Goal: Task Accomplishment & Management: Manage account settings

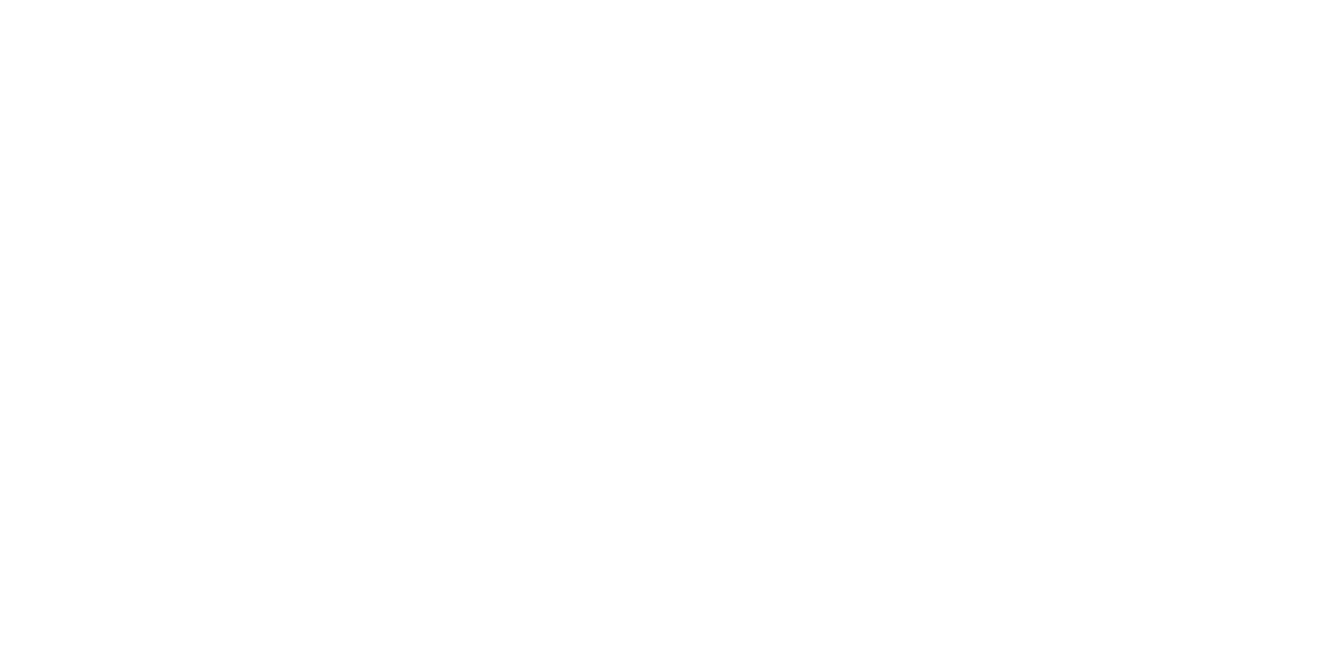
type input "**********"
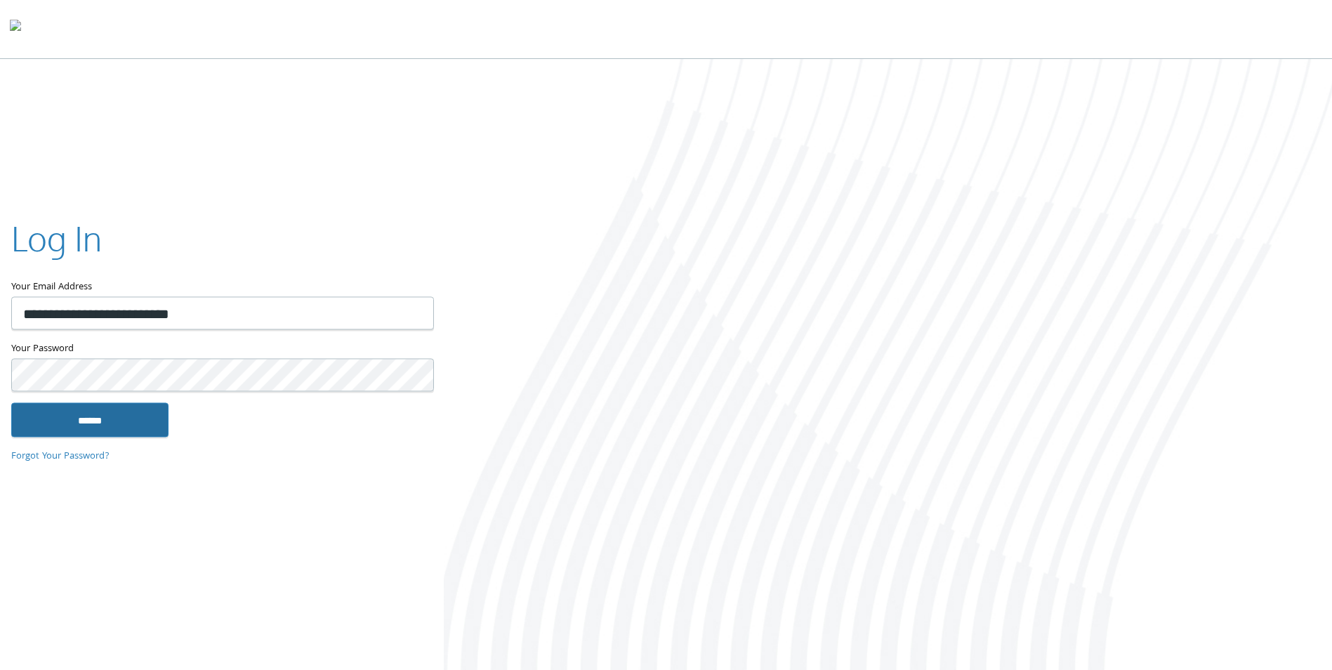
click at [120, 405] on input "******" at bounding box center [89, 420] width 157 height 34
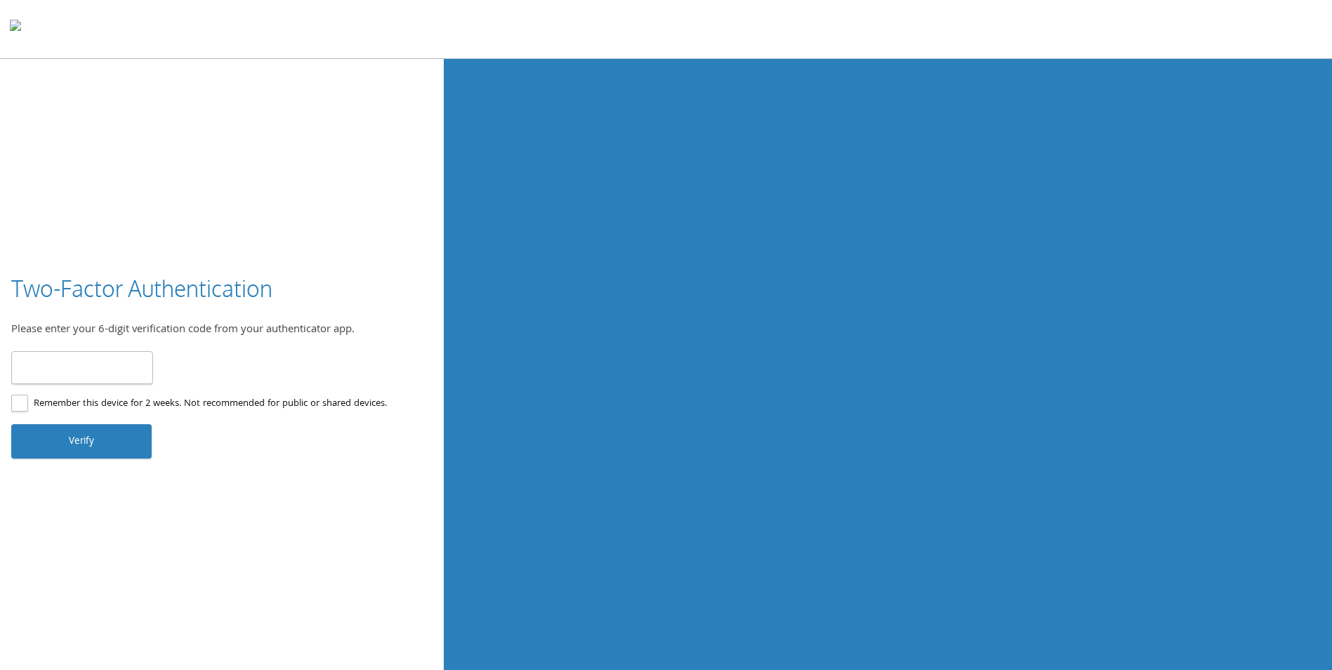
type input "******"
